Goal: Transaction & Acquisition: Obtain resource

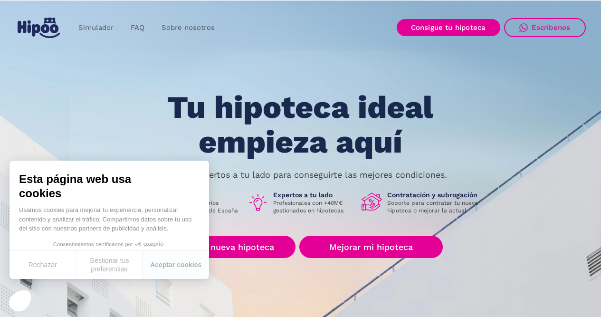
click at [411, 188] on div "Tu hipoteca ideal empieza aquí Nuestros expertos a tu lado para conseguirte las…" at bounding box center [301, 214] width 571 height 248
click at [245, 244] on link "Buscar nueva hipoteca" at bounding box center [226, 247] width 137 height 22
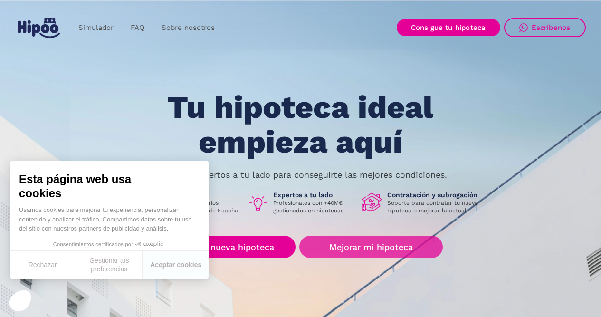
click at [391, 242] on link "Mejorar mi hipoteca" at bounding box center [371, 247] width 143 height 22
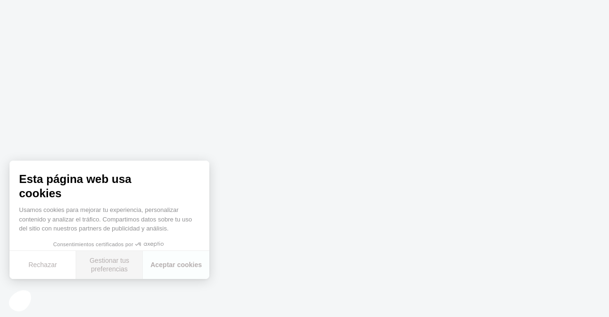
click at [106, 268] on button "Gestionar tus preferencias" at bounding box center [109, 265] width 67 height 28
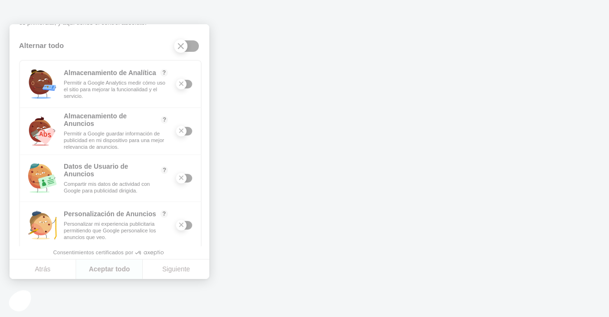
scroll to position [120, 0]
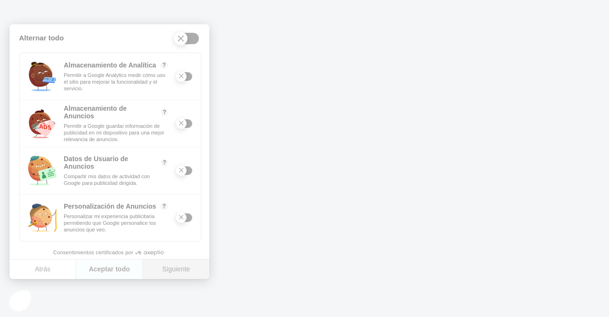
click at [175, 269] on button "Siguiente" at bounding box center [176, 270] width 67 height 20
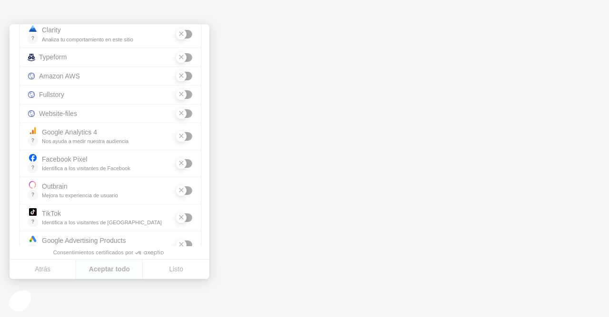
scroll to position [232, 0]
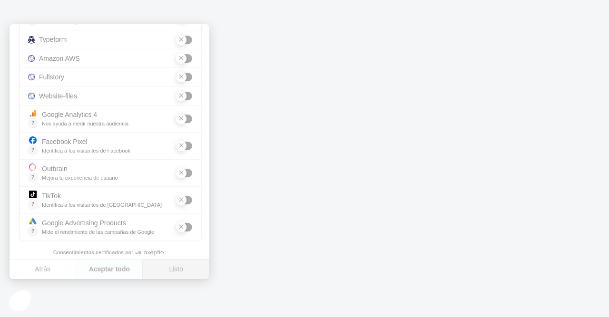
click at [183, 268] on button "Listo" at bounding box center [176, 270] width 67 height 20
